Goal: Task Accomplishment & Management: Manage account settings

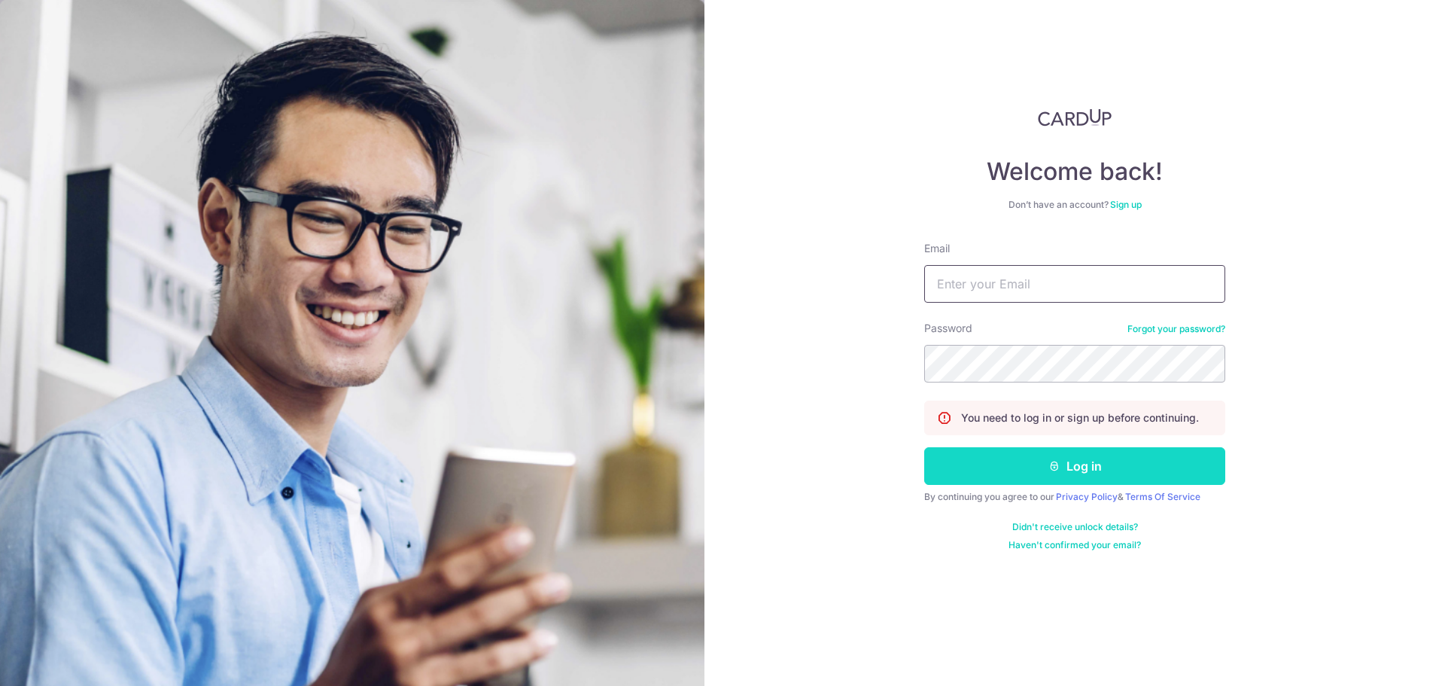
type input "[PERSON_NAME][EMAIL_ADDRESS][PERSON_NAME][DOMAIN_NAME]"
click at [976, 475] on button "Log in" at bounding box center [1074, 466] width 301 height 38
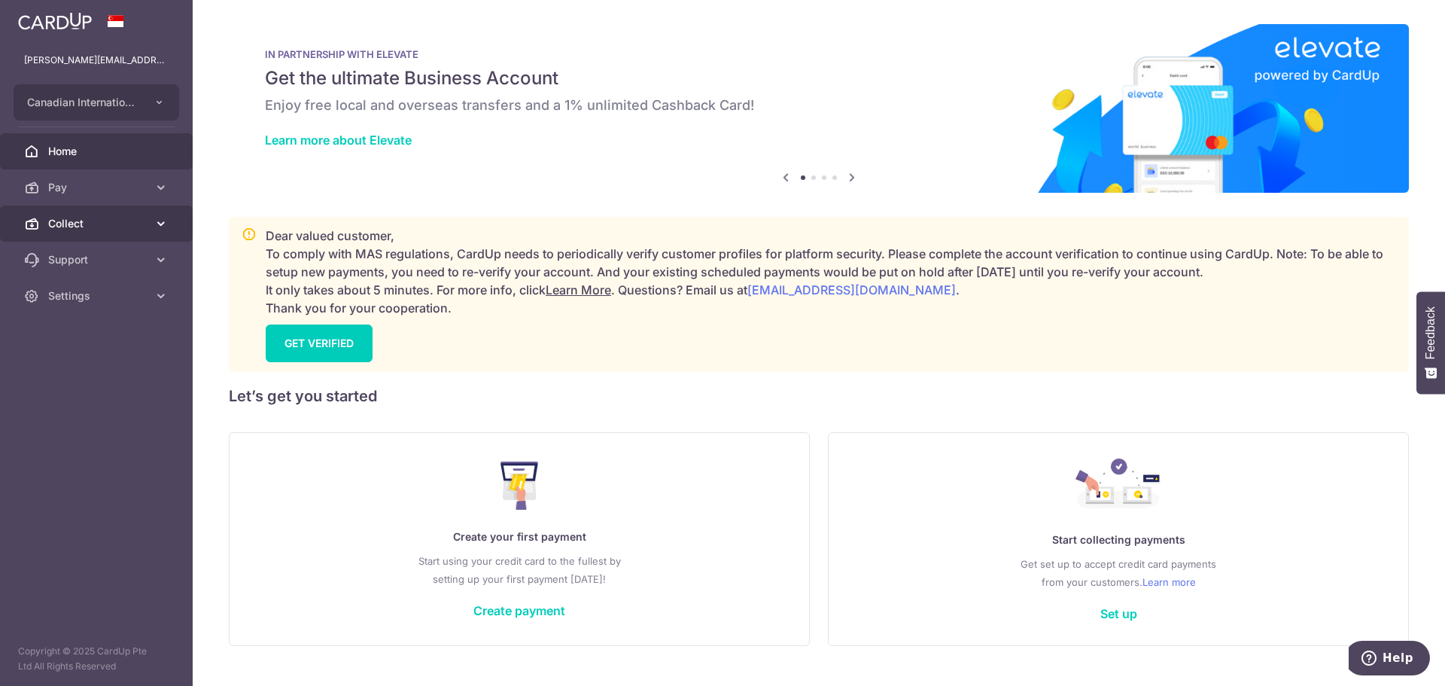
click at [72, 218] on span "Collect" at bounding box center [97, 223] width 99 height 15
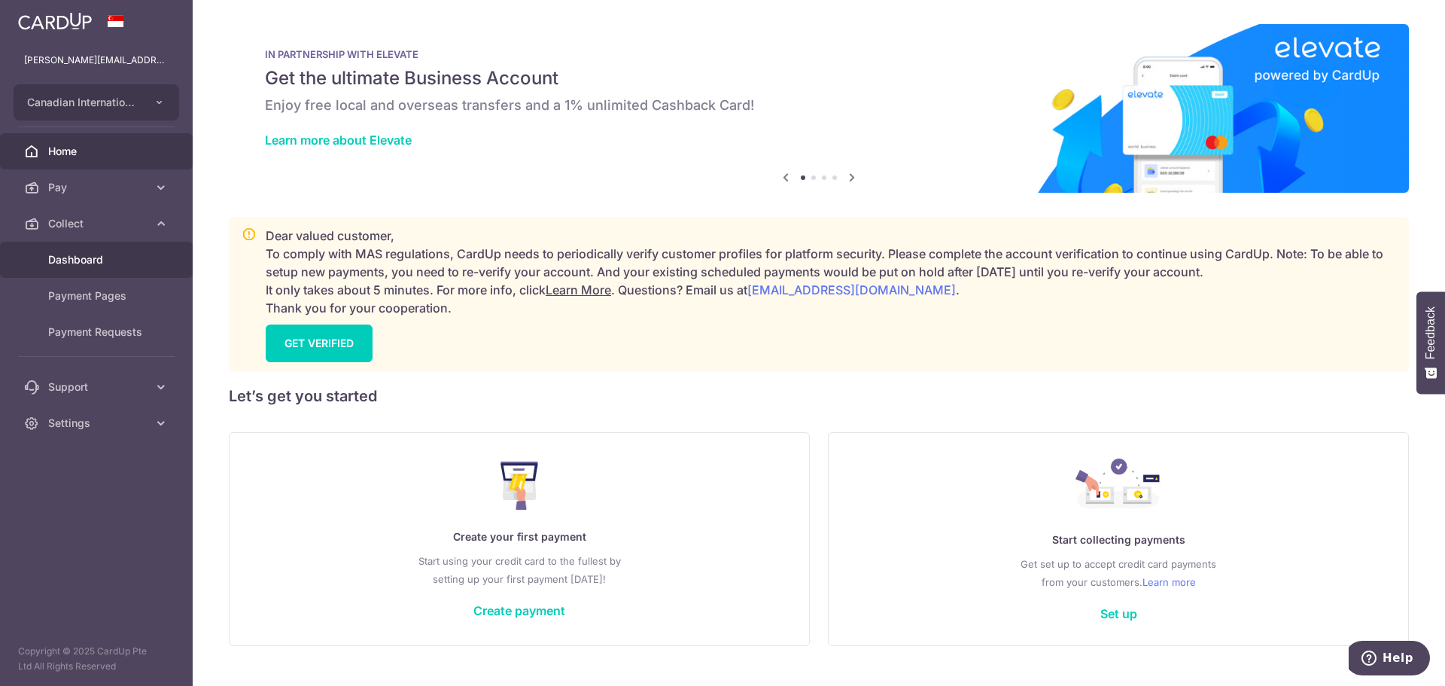
click at [98, 253] on span "Dashboard" at bounding box center [97, 259] width 99 height 15
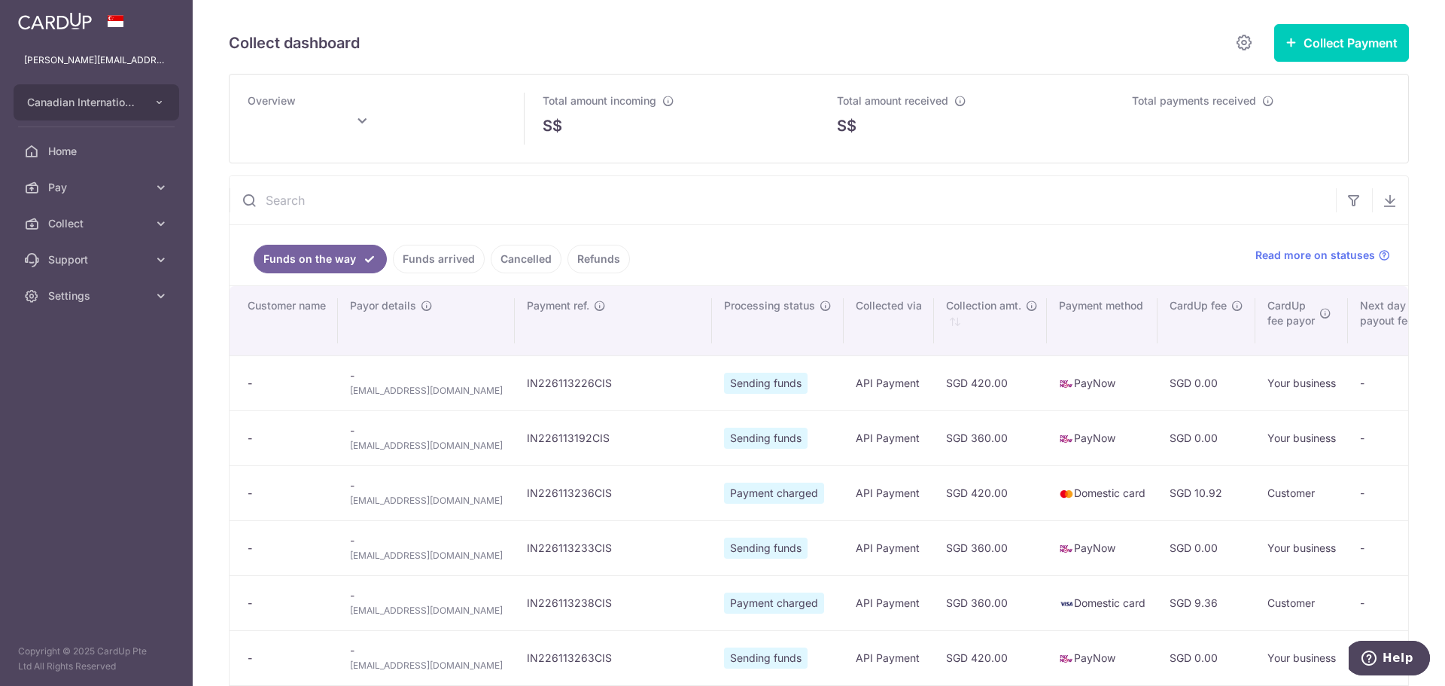
type input "[DATE]"
click at [1390, 205] on button "button" at bounding box center [1390, 200] width 36 height 36
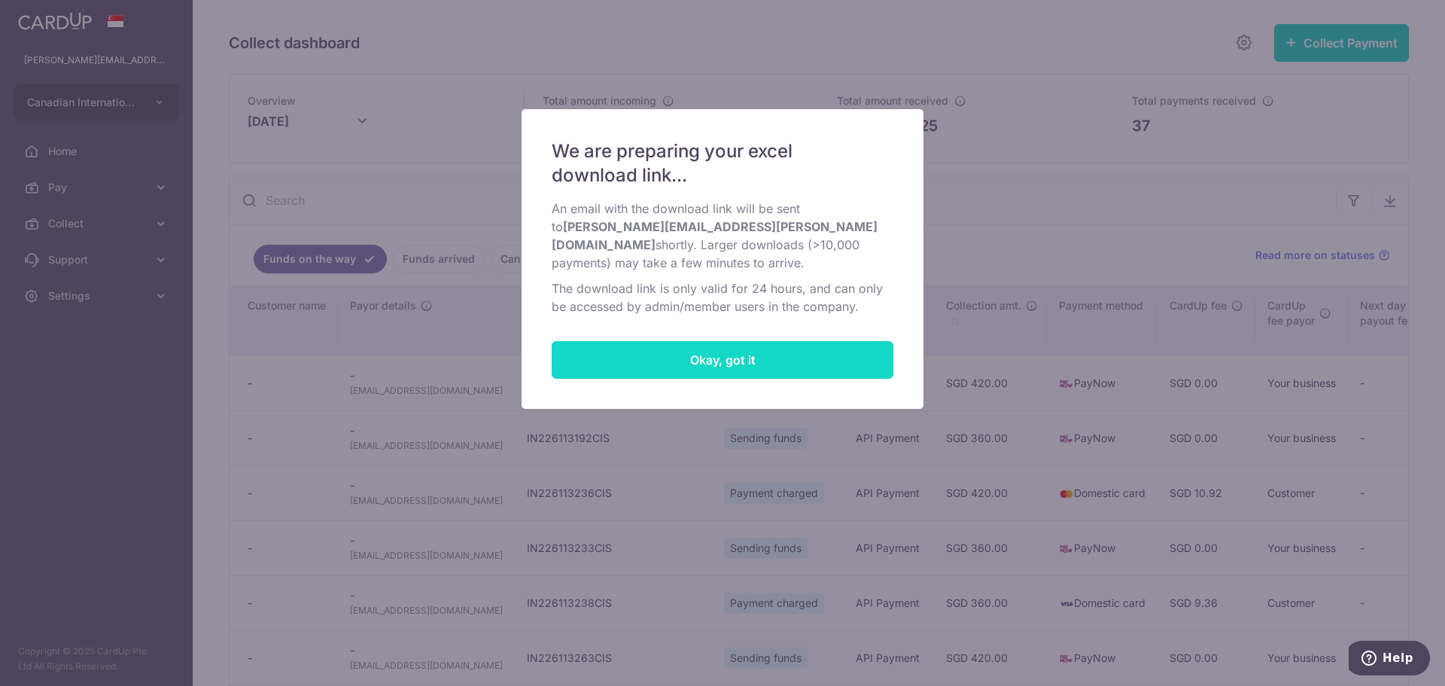
click at [773, 347] on button "Okay, got it" at bounding box center [723, 360] width 342 height 38
